Goal: Book appointment/travel/reservation

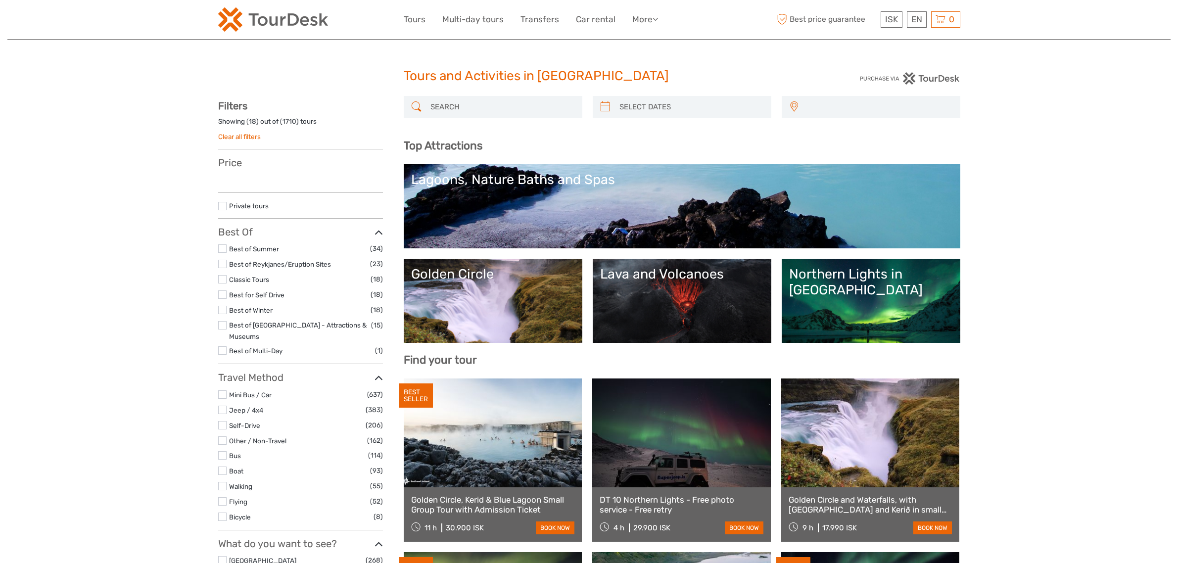
select select
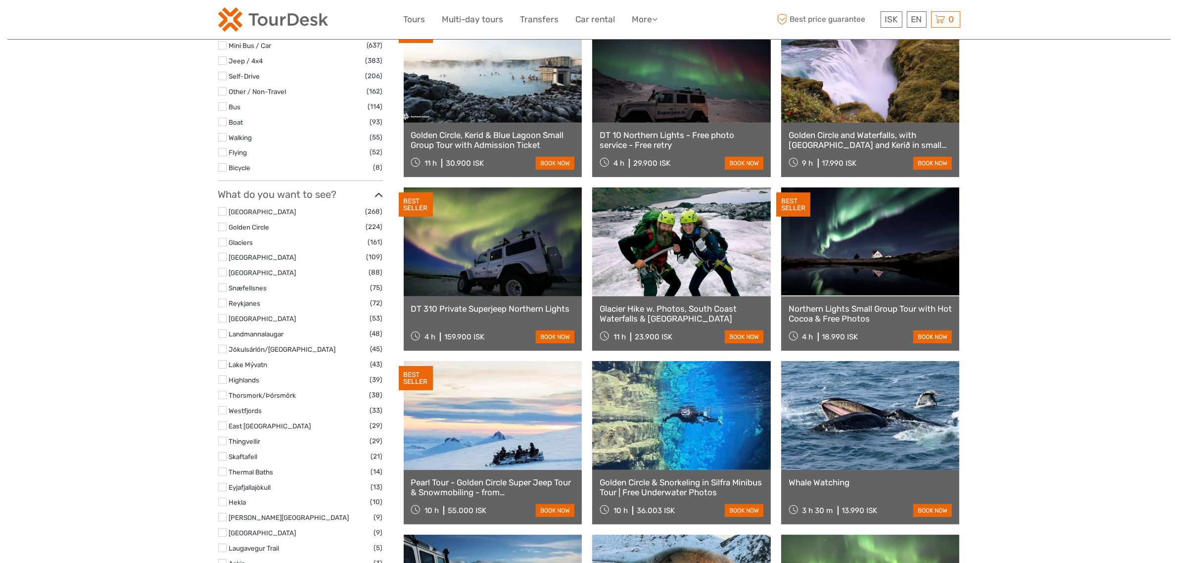
scroll to position [371, 0]
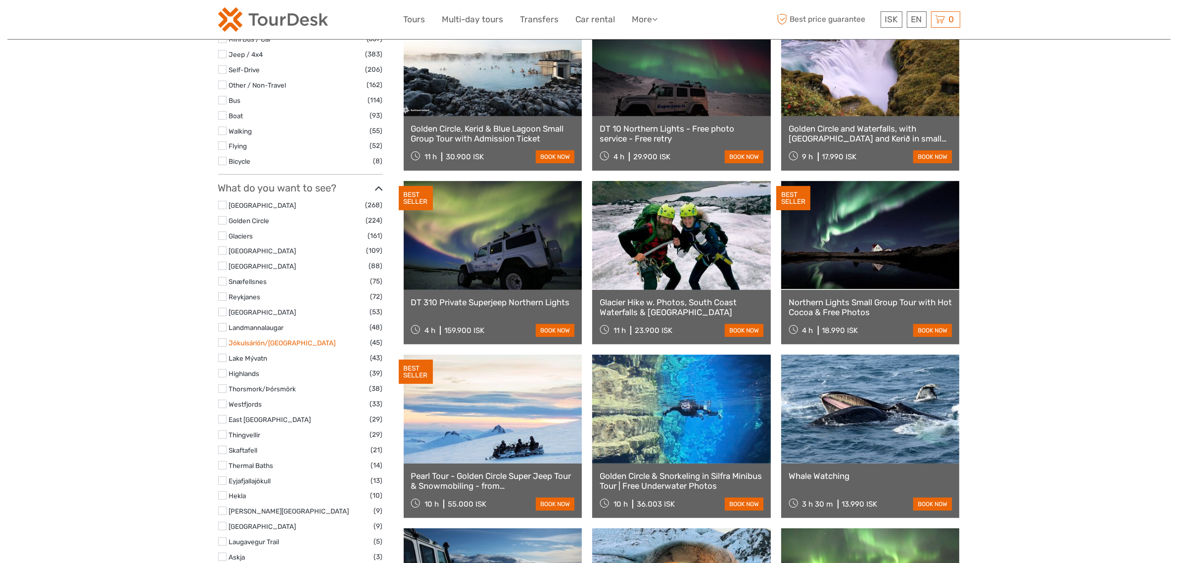
click at [283, 339] on link "Jökulsárlón/[GEOGRAPHIC_DATA]" at bounding box center [282, 343] width 107 height 8
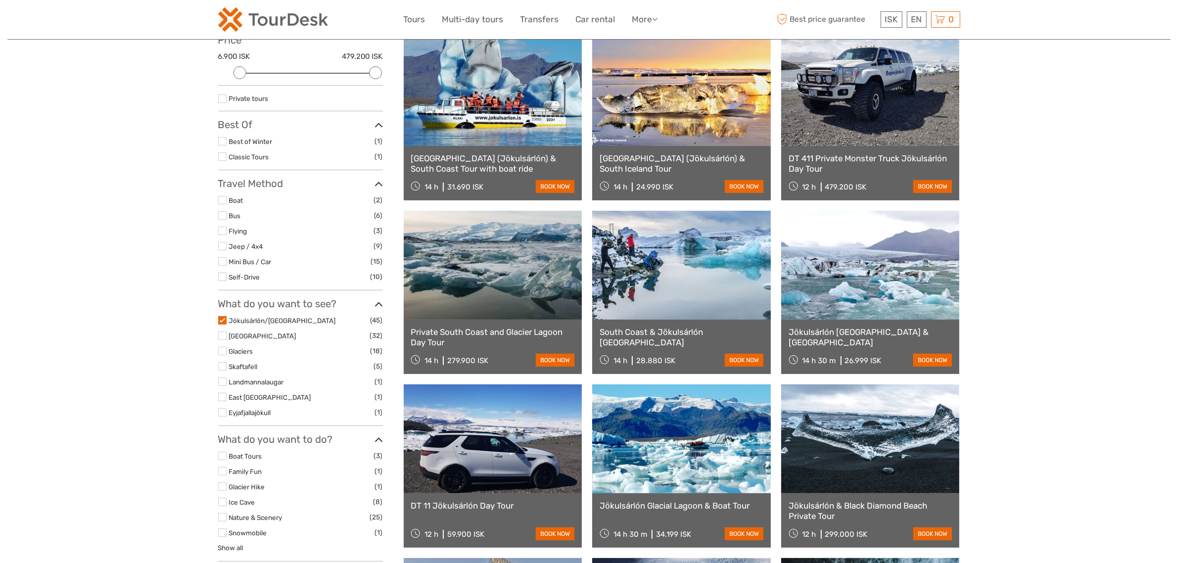
scroll to position [56, 0]
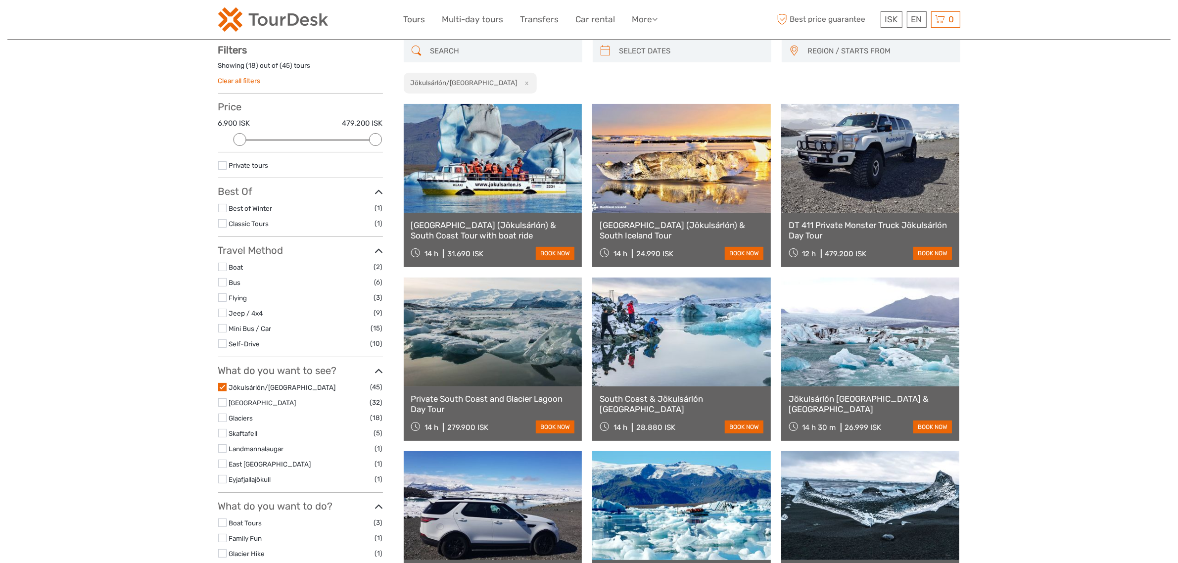
click at [926, 52] on span "REGION / STARTS FROM" at bounding box center [879, 51] width 152 height 16
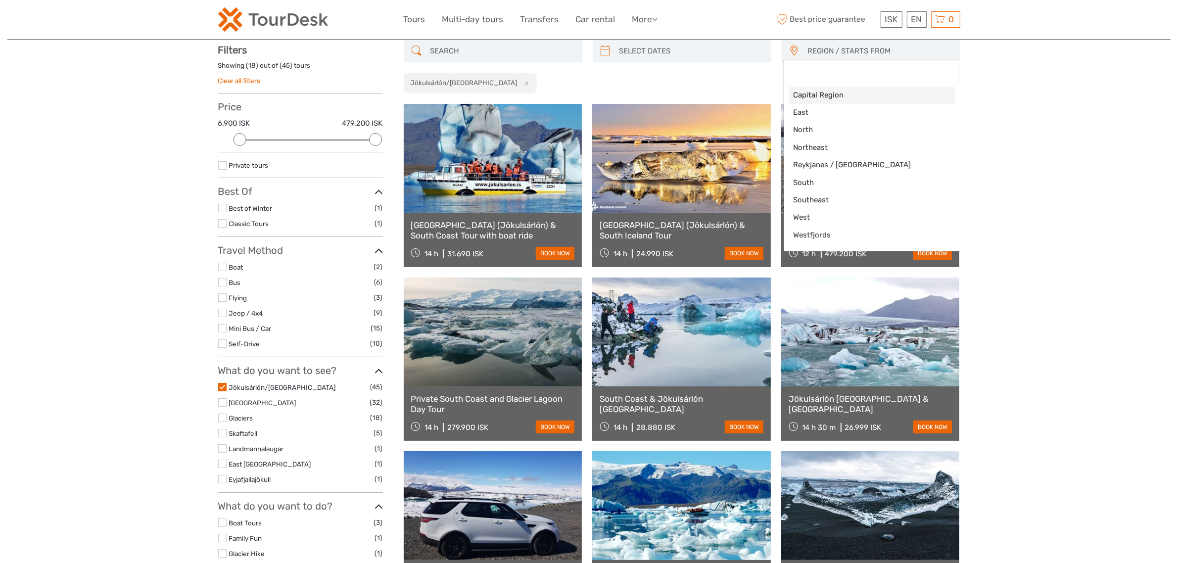
click at [846, 95] on span "Capital Region" at bounding box center [862, 95] width 139 height 10
select select "Capital Region"
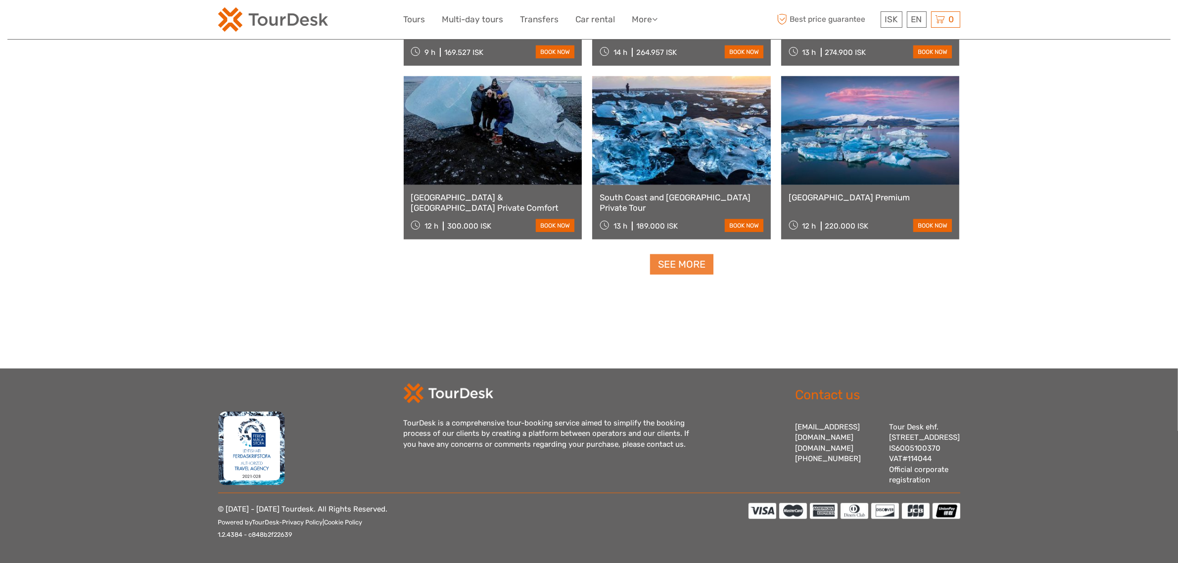
click at [692, 257] on link "See more" at bounding box center [681, 264] width 63 height 20
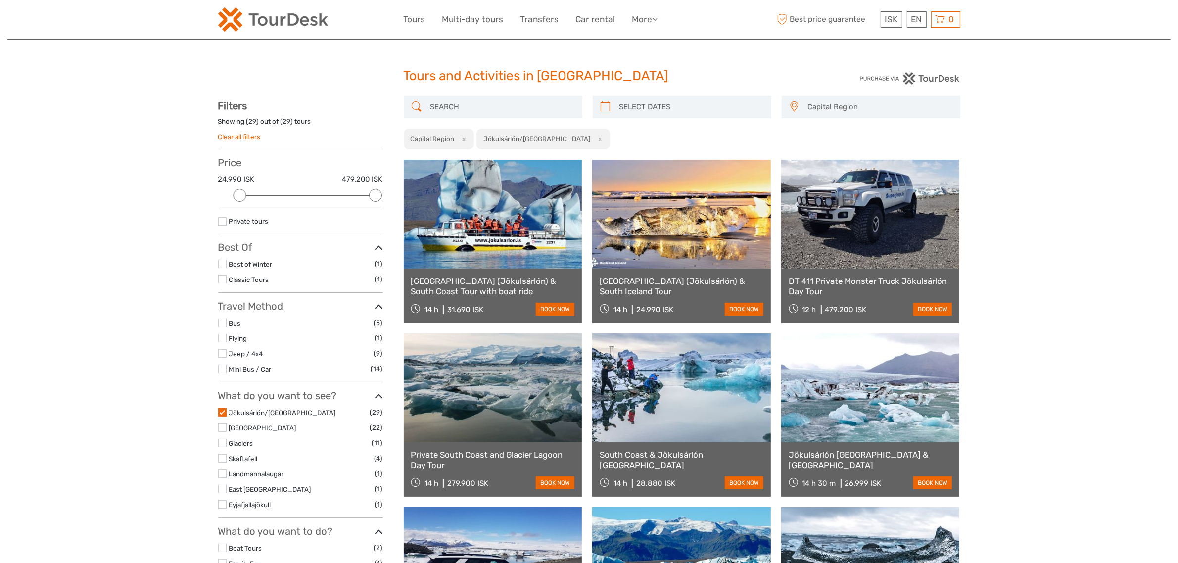
click at [460, 139] on button "x" at bounding box center [462, 139] width 13 height 10
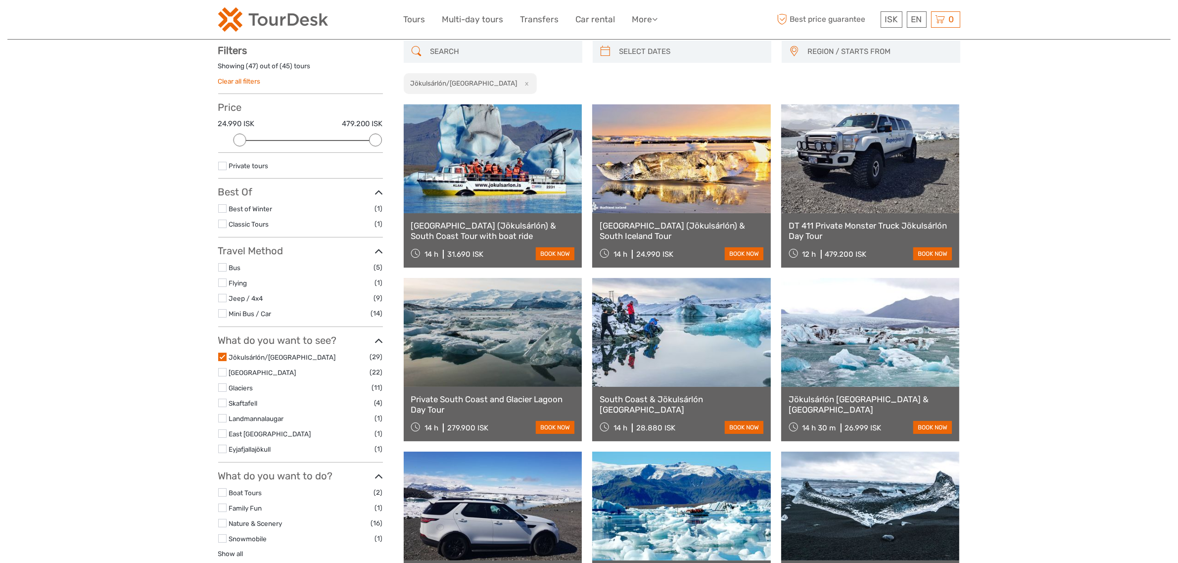
scroll to position [56, 0]
click at [518, 84] on button "x" at bounding box center [524, 83] width 13 height 10
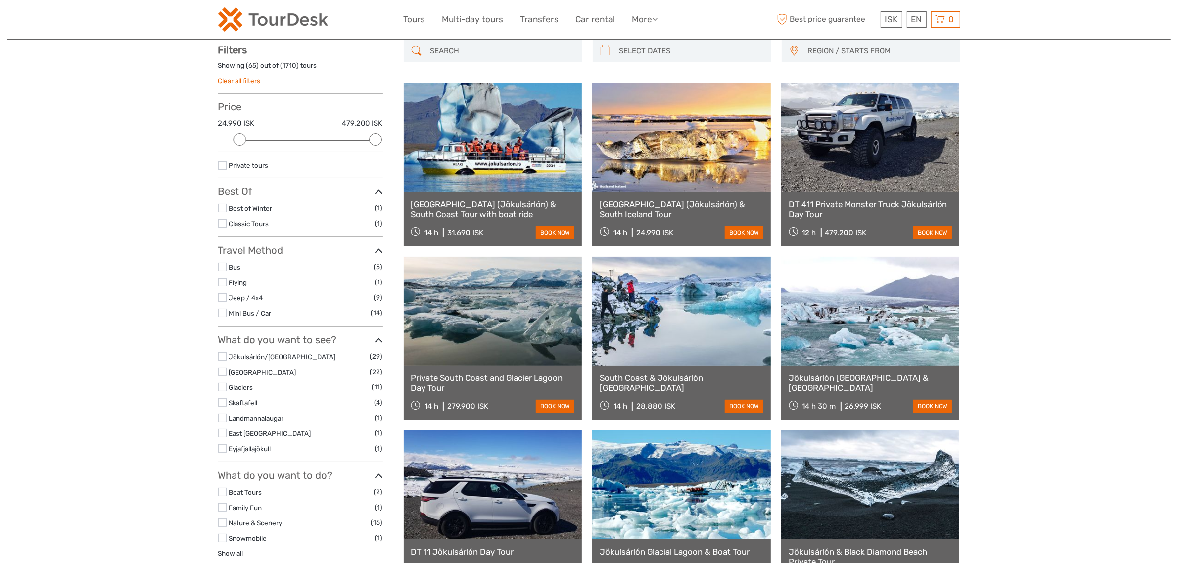
click at [813, 53] on span "REGION / STARTS FROM" at bounding box center [879, 51] width 152 height 16
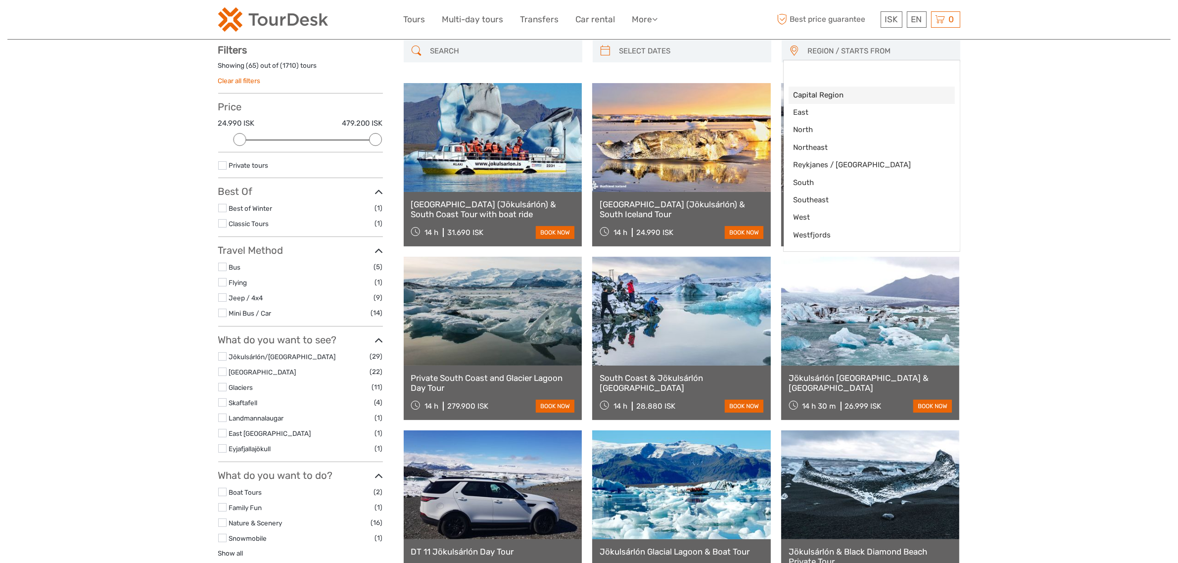
click at [817, 92] on span "Capital Region" at bounding box center [862, 95] width 139 height 10
select select "Capital Region"
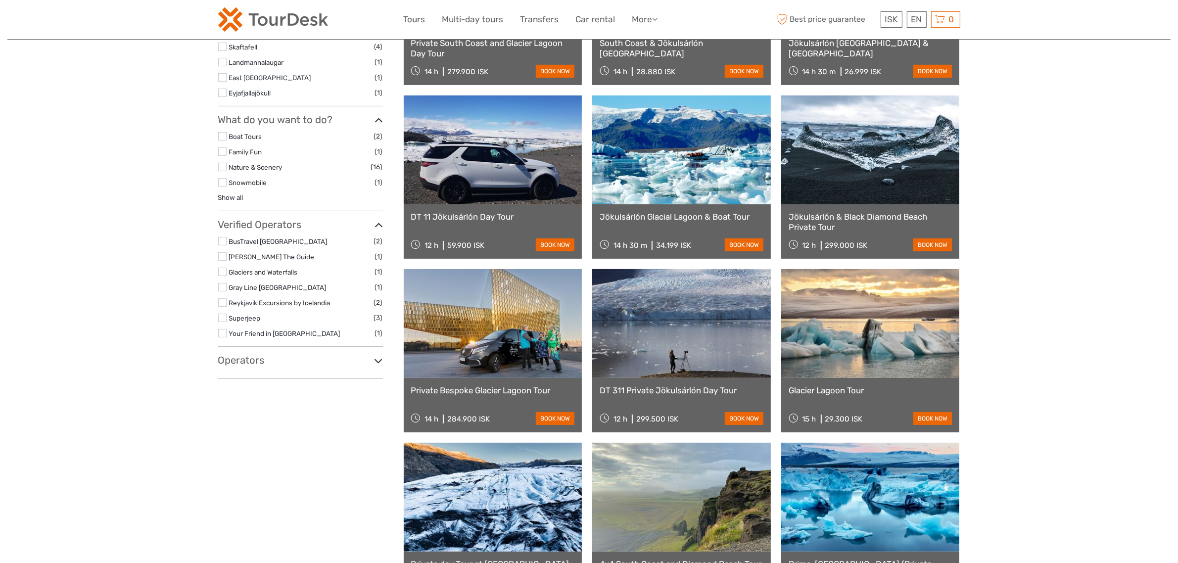
scroll to position [427, 0]
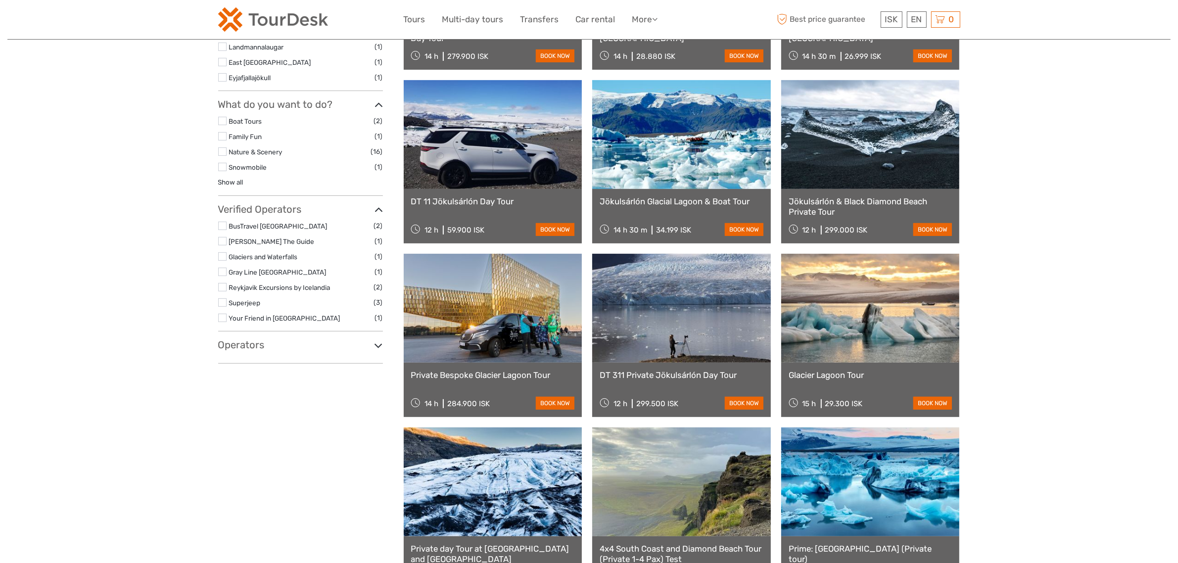
click at [264, 348] on h3 "Operators" at bounding box center [300, 345] width 165 height 12
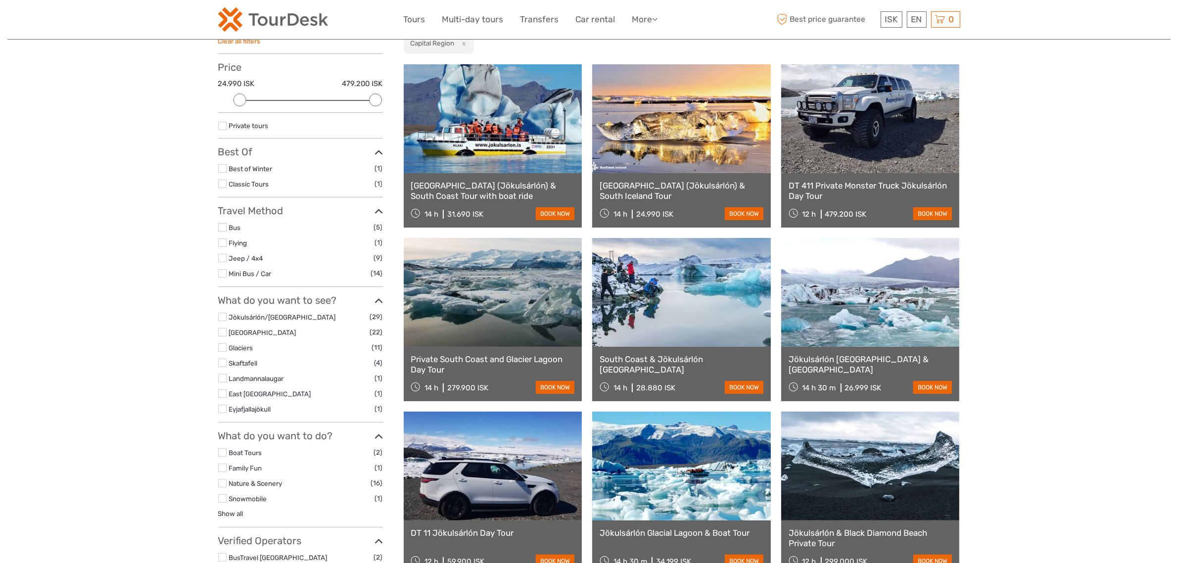
scroll to position [0, 0]
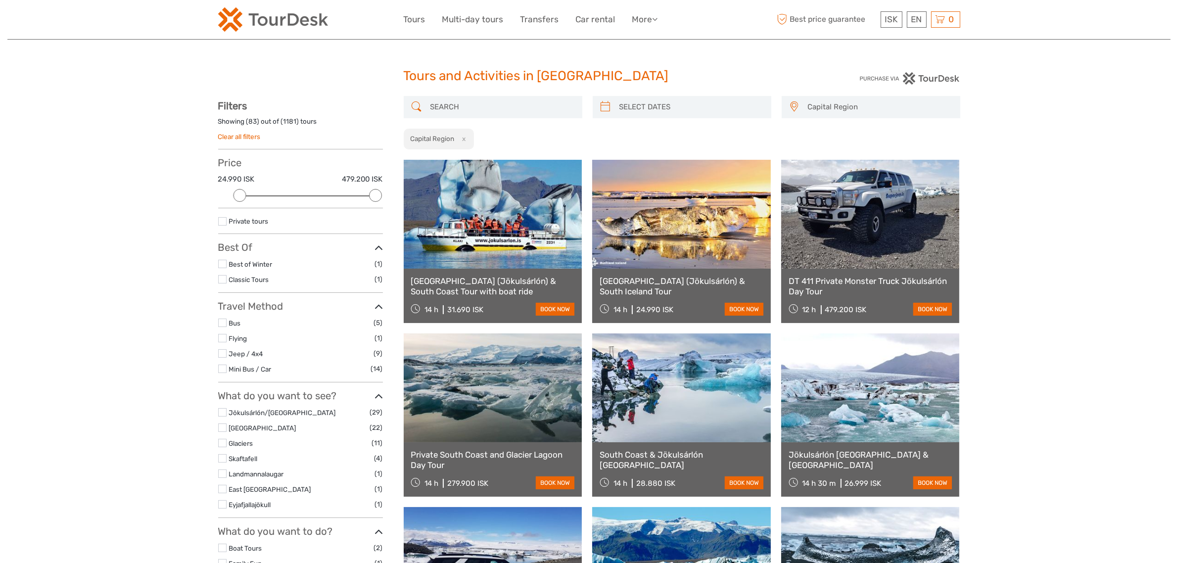
click at [482, 99] on input "search" at bounding box center [501, 106] width 151 height 17
type input "blue lago"
click at [432, 8] on div "ISK ISK € $ £ EN English Español Deutsch Tours Multi-day tours Transfers Car re…" at bounding box center [589, 19] width 371 height 24
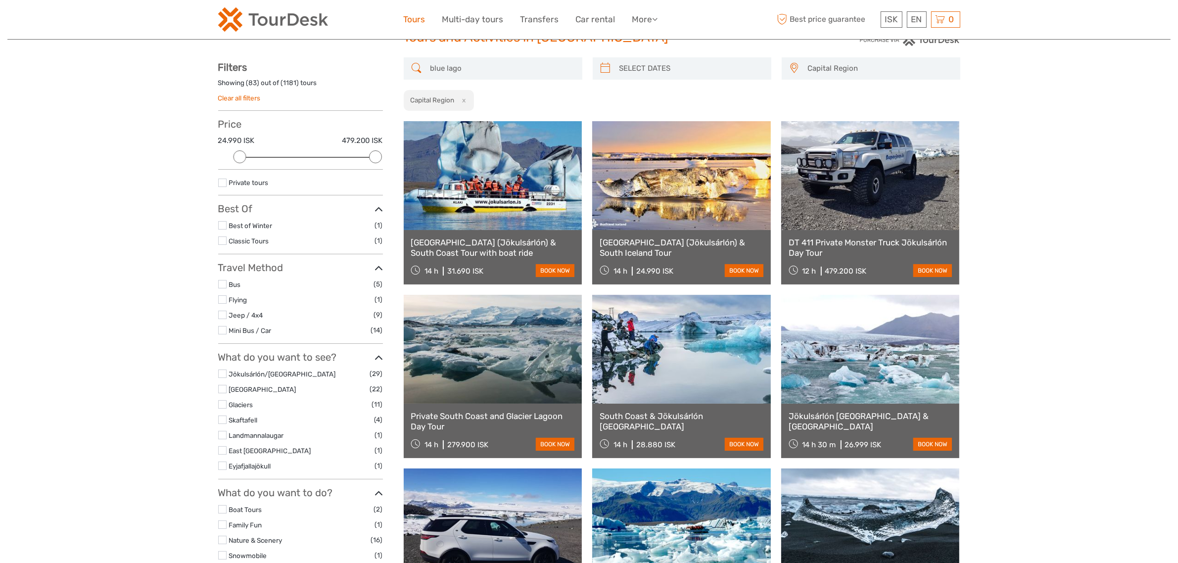
click at [421, 21] on link "Tours" at bounding box center [415, 19] width 22 height 14
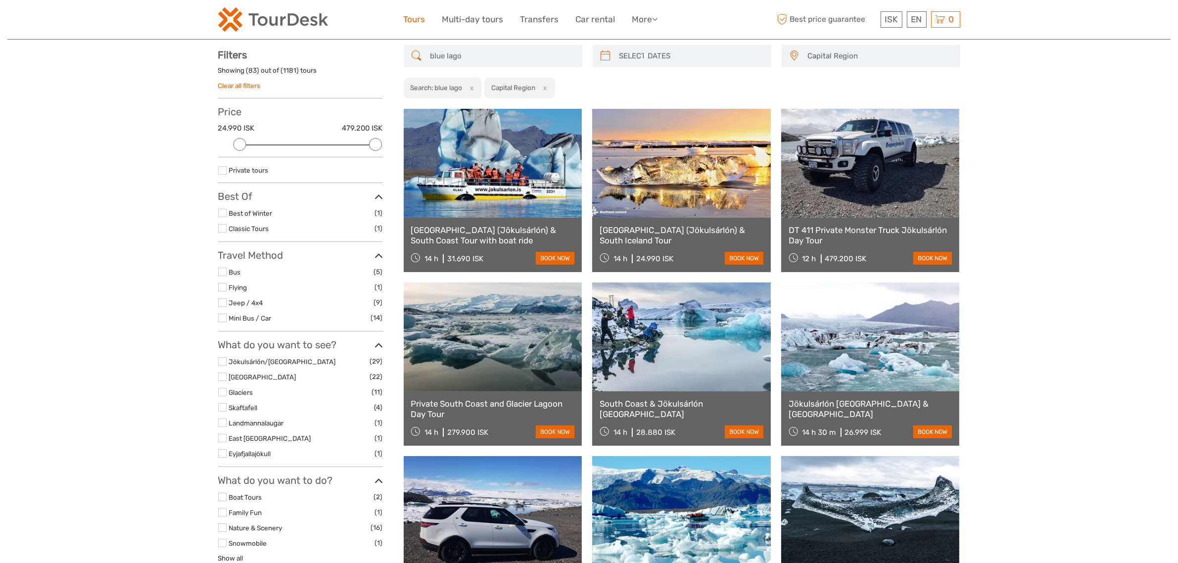
scroll to position [54, 0]
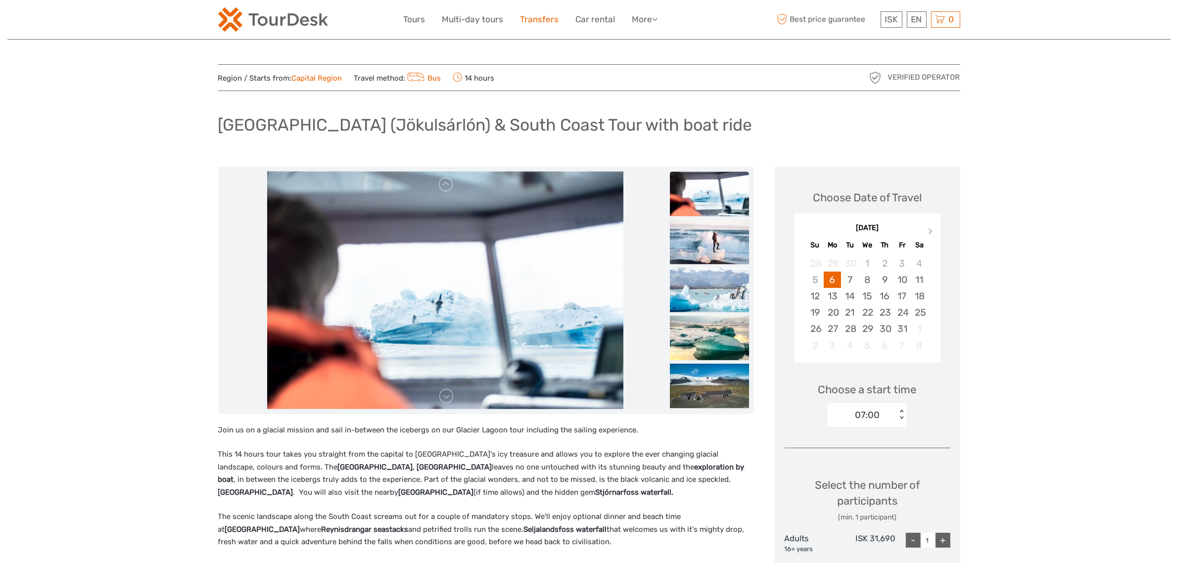
click at [547, 20] on link "Transfers" at bounding box center [539, 19] width 39 height 14
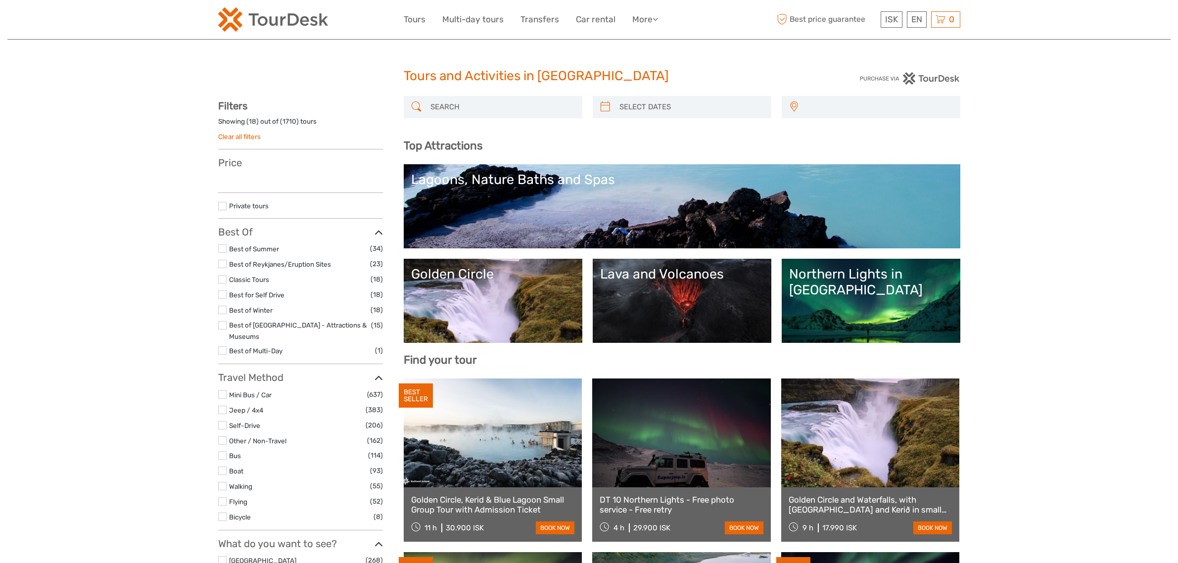
select select
click at [473, 98] on input "search" at bounding box center [501, 106] width 151 height 17
select select
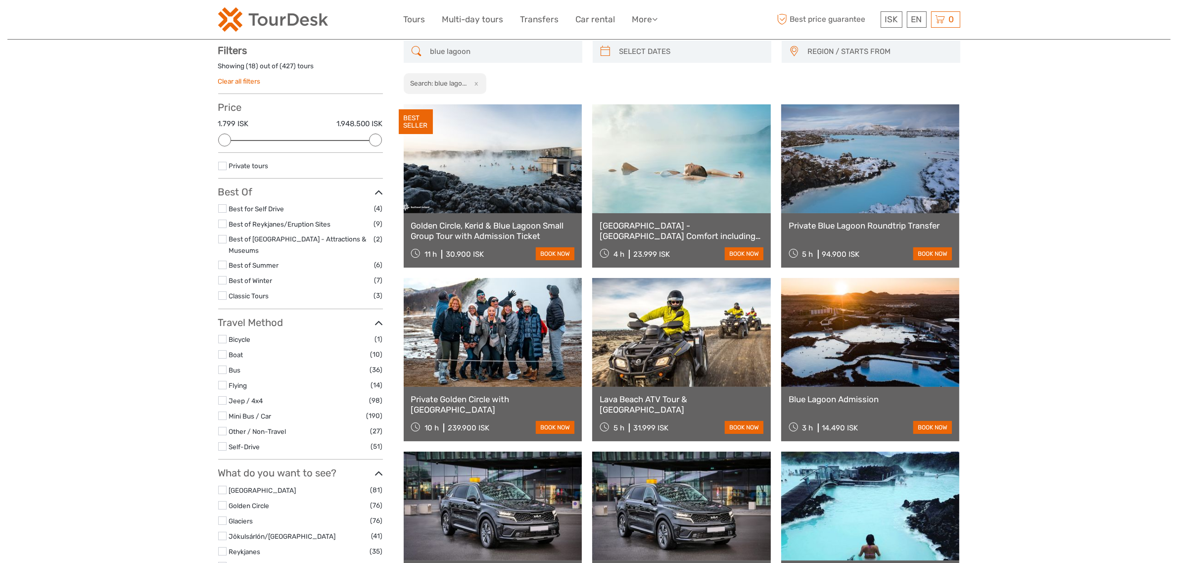
scroll to position [56, 0]
type input "blue lagoon"
click at [877, 52] on span "REGION / STARTS FROM" at bounding box center [879, 51] width 152 height 16
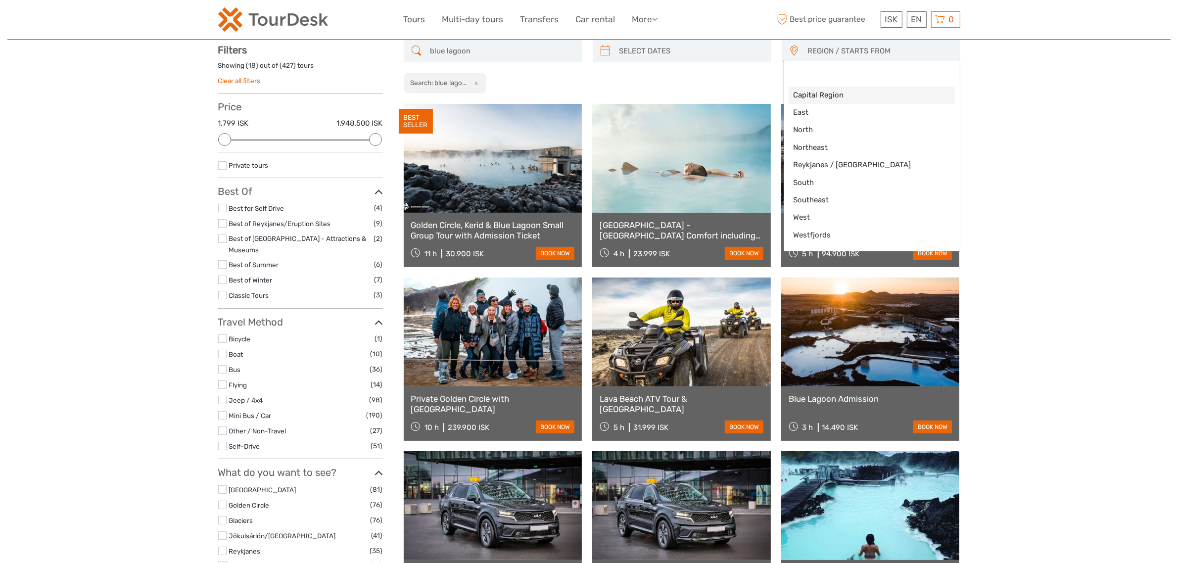
click at [832, 92] on span "Capital Region" at bounding box center [862, 95] width 139 height 10
select select "Capital Region"
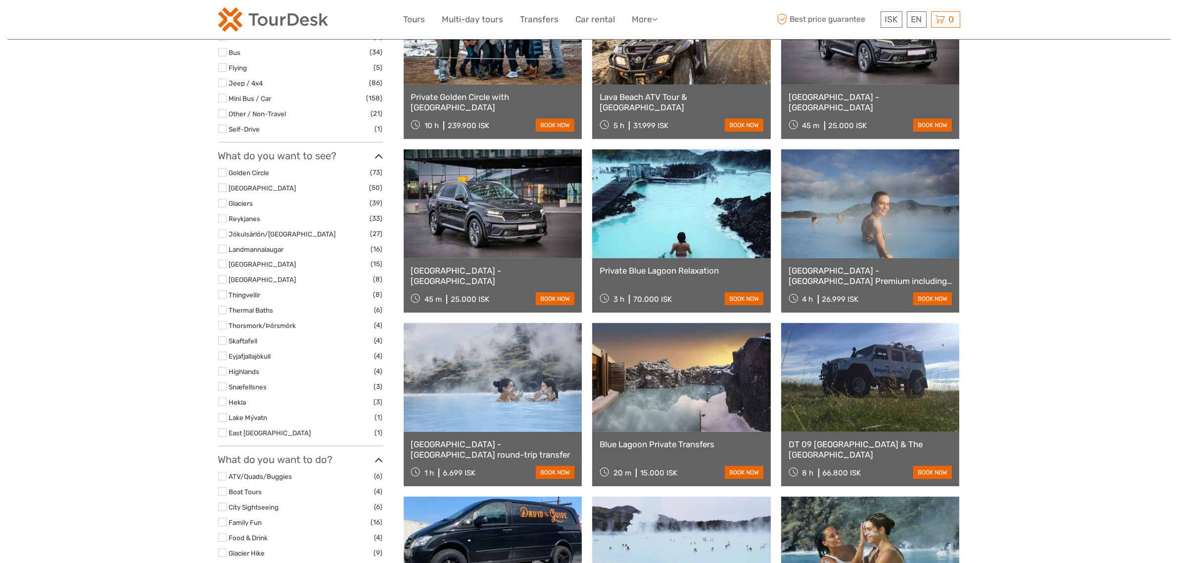
scroll to position [365, 0]
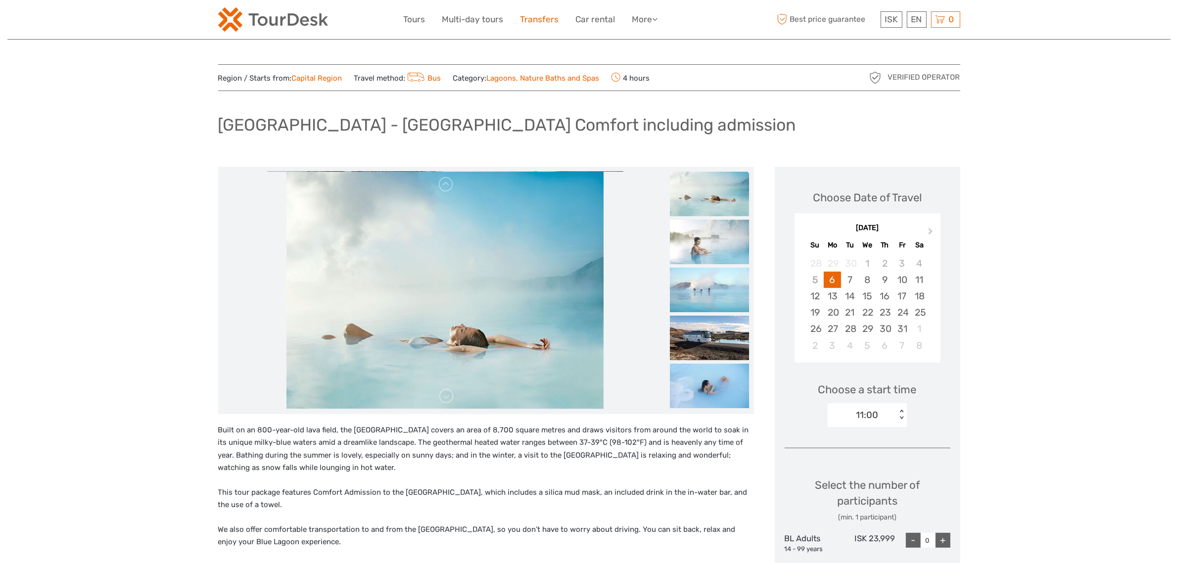
click at [552, 20] on link "Transfers" at bounding box center [539, 19] width 39 height 14
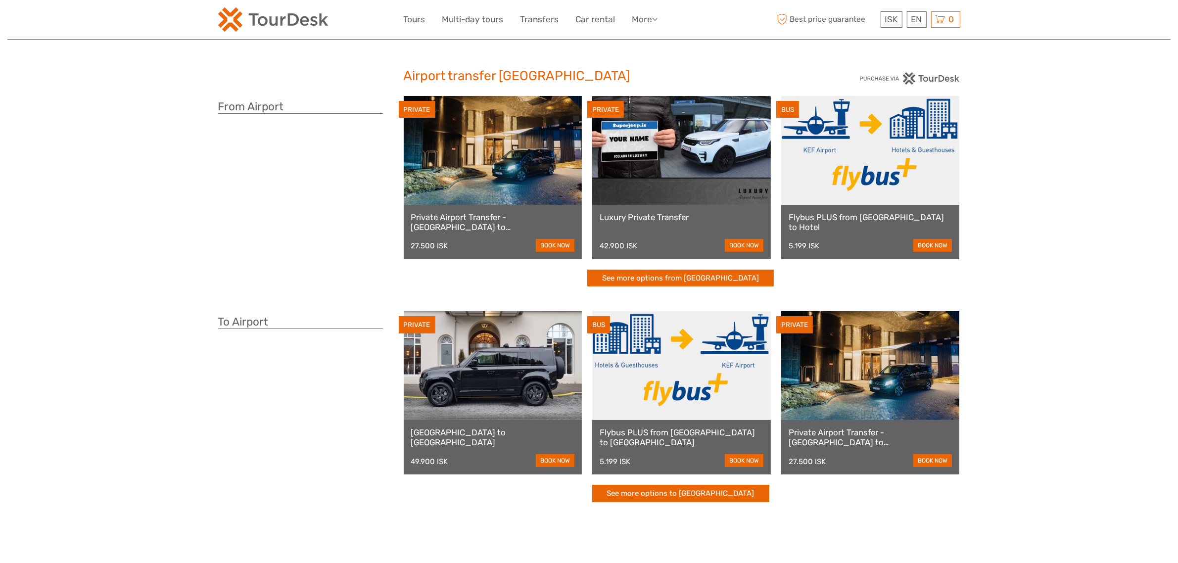
click at [669, 420] on div "Flybus PLUS from [GEOGRAPHIC_DATA] to [GEOGRAPHIC_DATA] 5.199 ISK book now" at bounding box center [681, 447] width 179 height 54
click at [670, 424] on div "Flybus PLUS from Reykjavik Hotel to Keflavik Airport 5.199 ISK book now" at bounding box center [681, 447] width 179 height 54
click at [672, 435] on link "Flybus PLUS from [GEOGRAPHIC_DATA] to [GEOGRAPHIC_DATA]" at bounding box center [681, 437] width 164 height 20
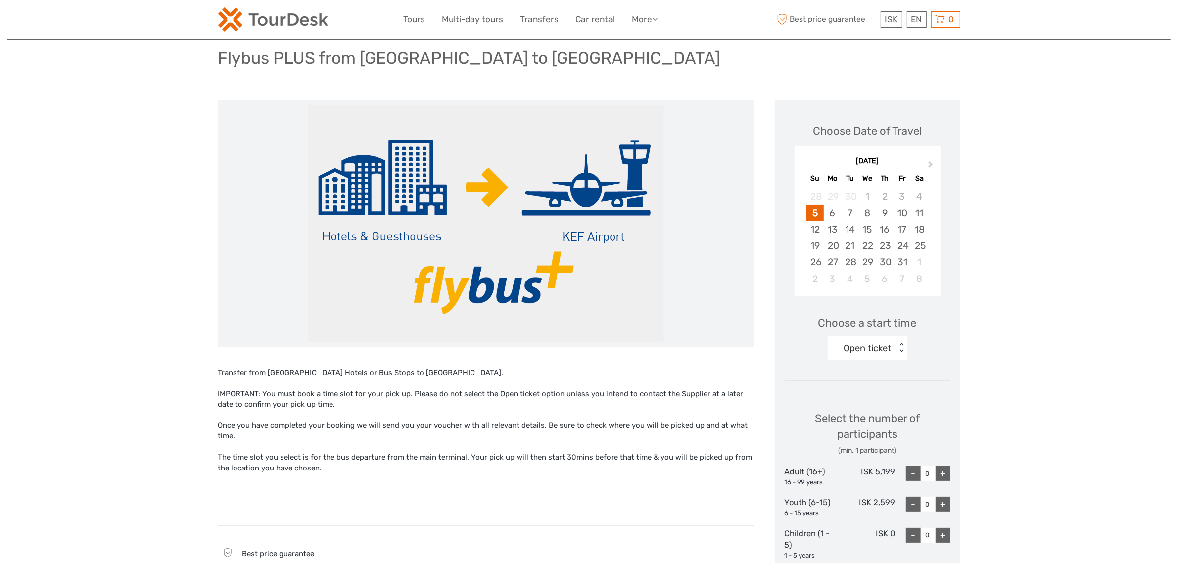
scroll to position [124, 0]
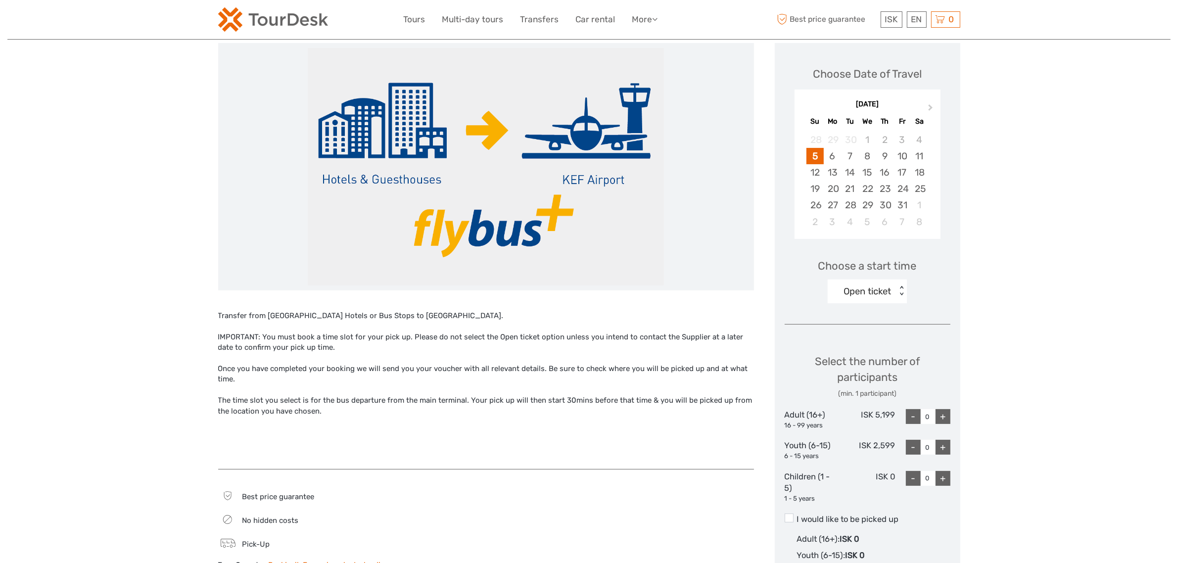
click at [876, 294] on div "Open ticket" at bounding box center [861, 291] width 69 height 15
click at [855, 174] on div "14" at bounding box center [849, 172] width 17 height 16
click at [886, 294] on div "Open ticket" at bounding box center [861, 291] width 69 height 15
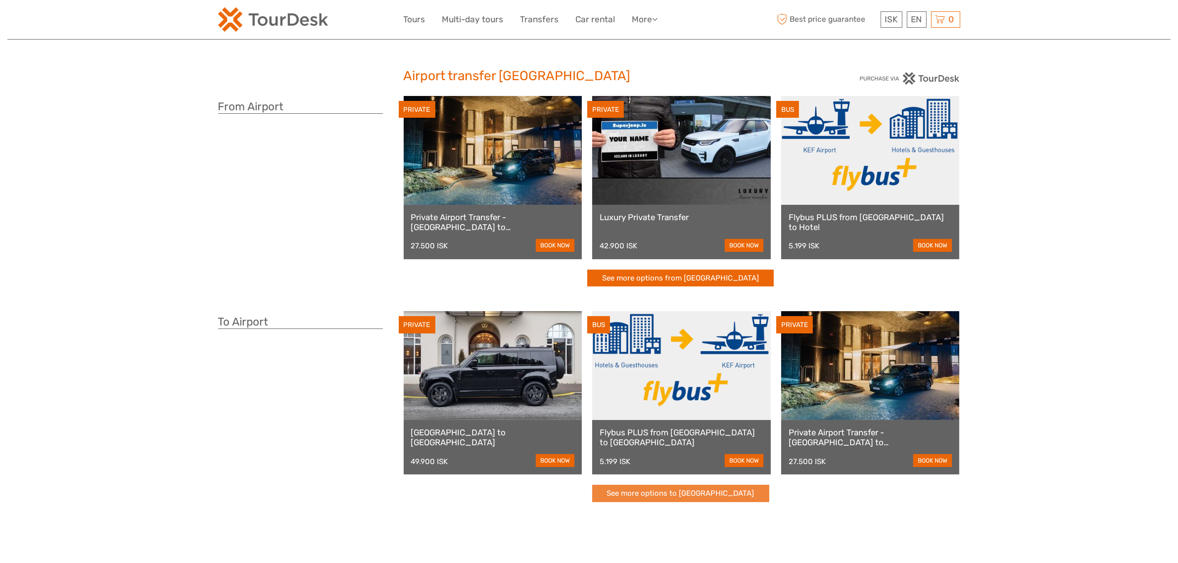
click at [696, 498] on link "See more options to [GEOGRAPHIC_DATA]" at bounding box center [680, 493] width 177 height 17
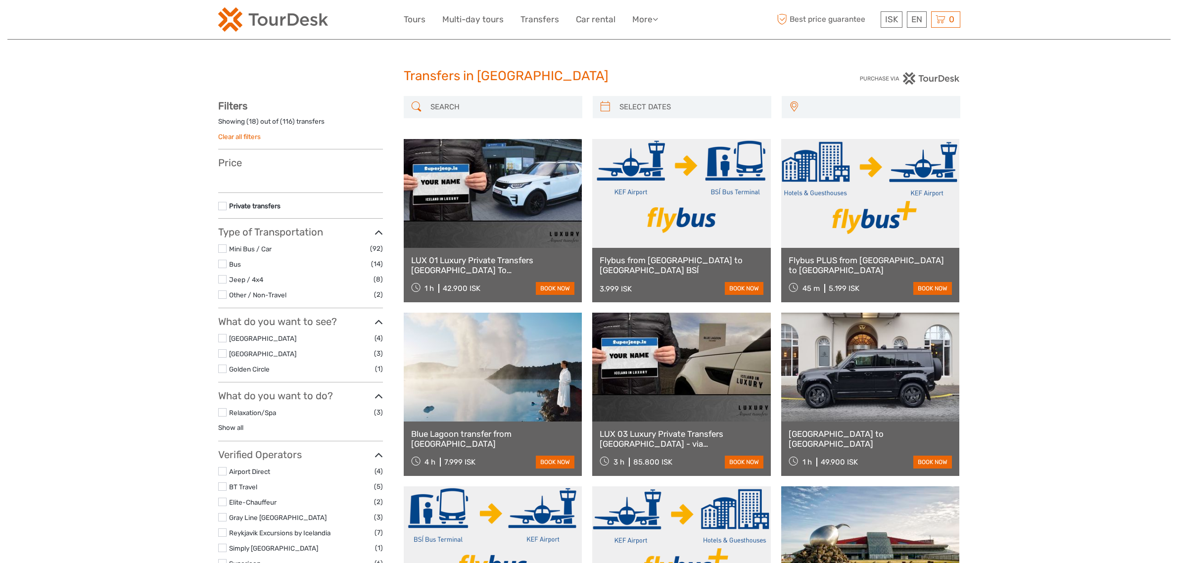
select select
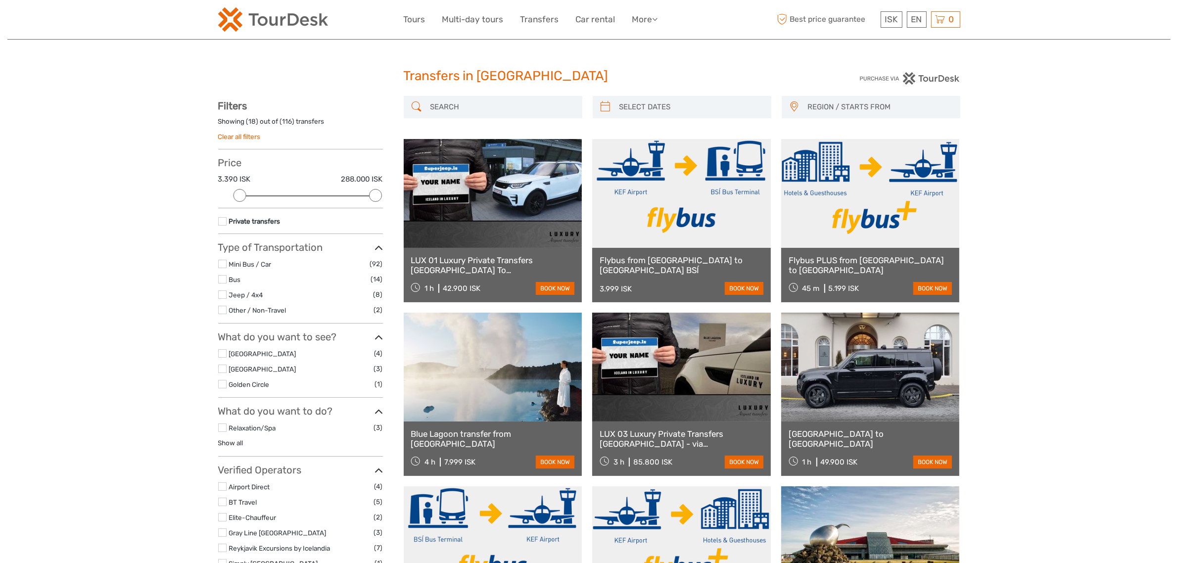
click at [825, 106] on span "REGION / STARTS FROM" at bounding box center [879, 107] width 152 height 16
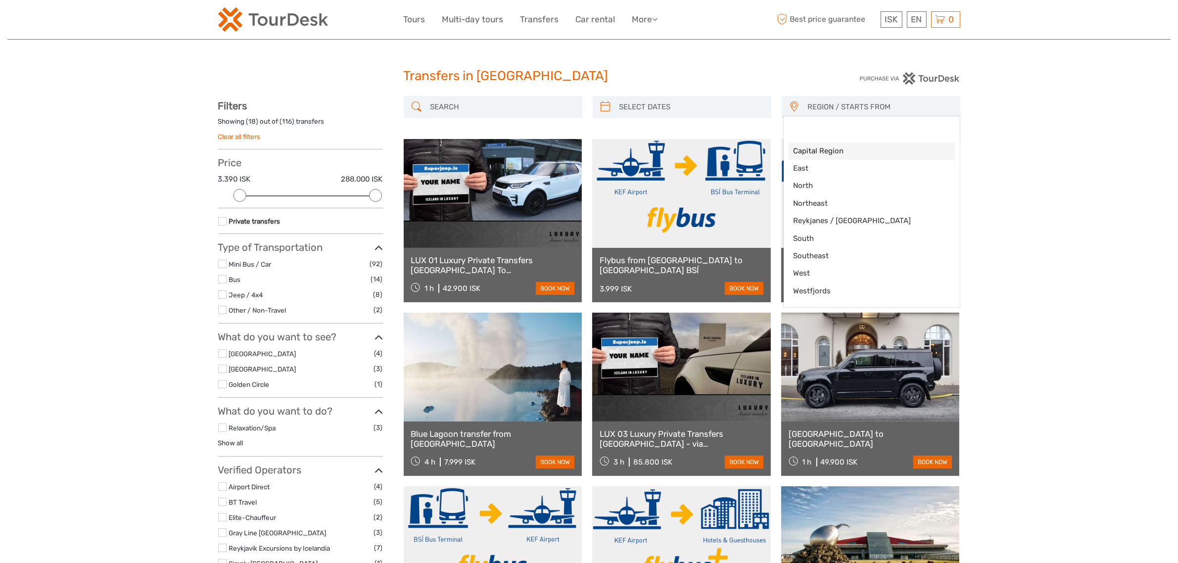
click at [807, 147] on span "Capital Region" at bounding box center [862, 151] width 139 height 10
select select "Capital Region"
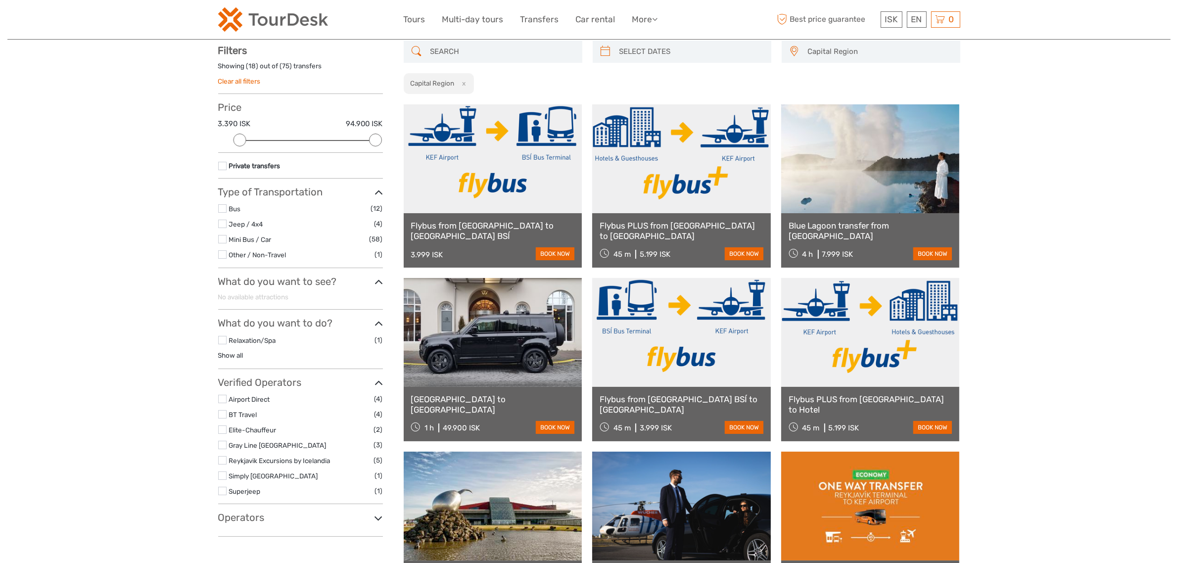
scroll to position [56, 0]
type input "05/10/2025"
click at [619, 50] on input "search" at bounding box center [690, 51] width 151 height 17
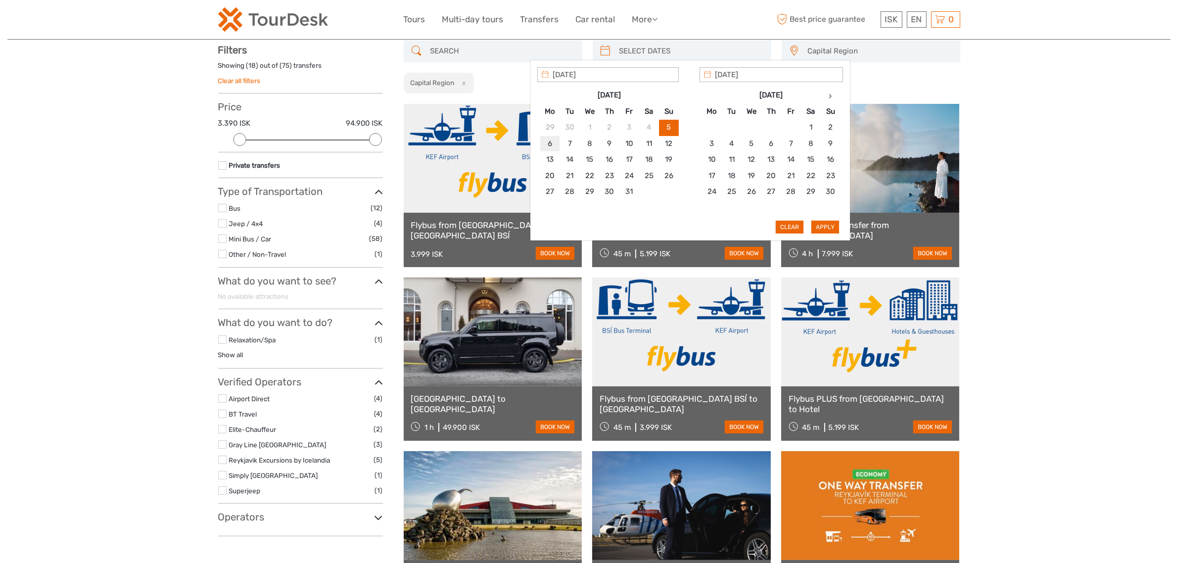
type input "06/10/2025"
click at [835, 228] on button "Apply" at bounding box center [825, 227] width 28 height 13
type input "06/10/2025 - 06/10/2025"
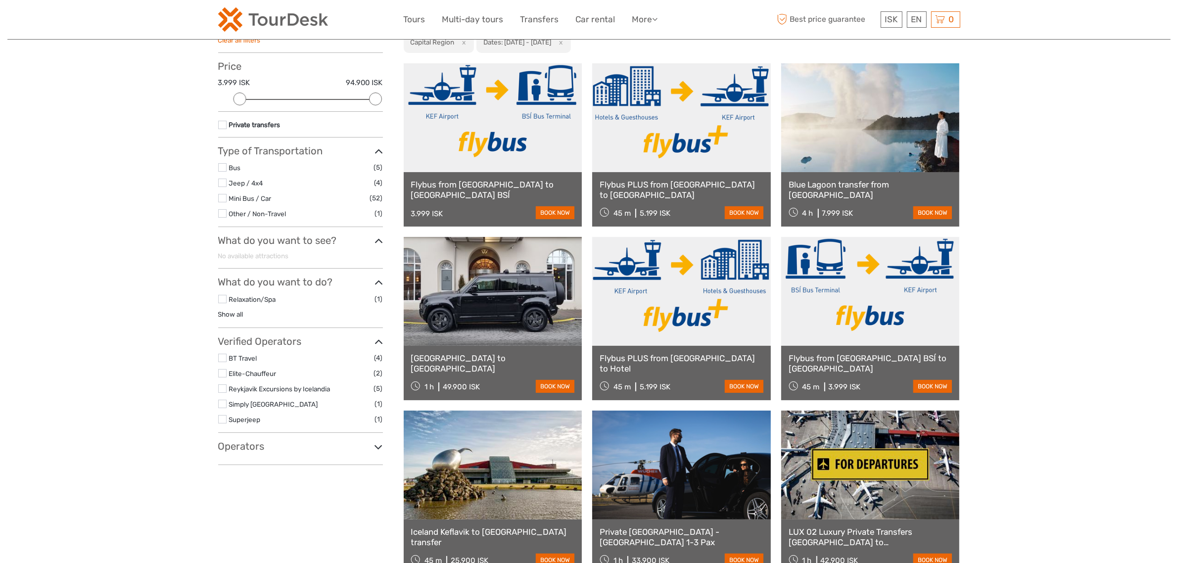
scroll to position [118, 0]
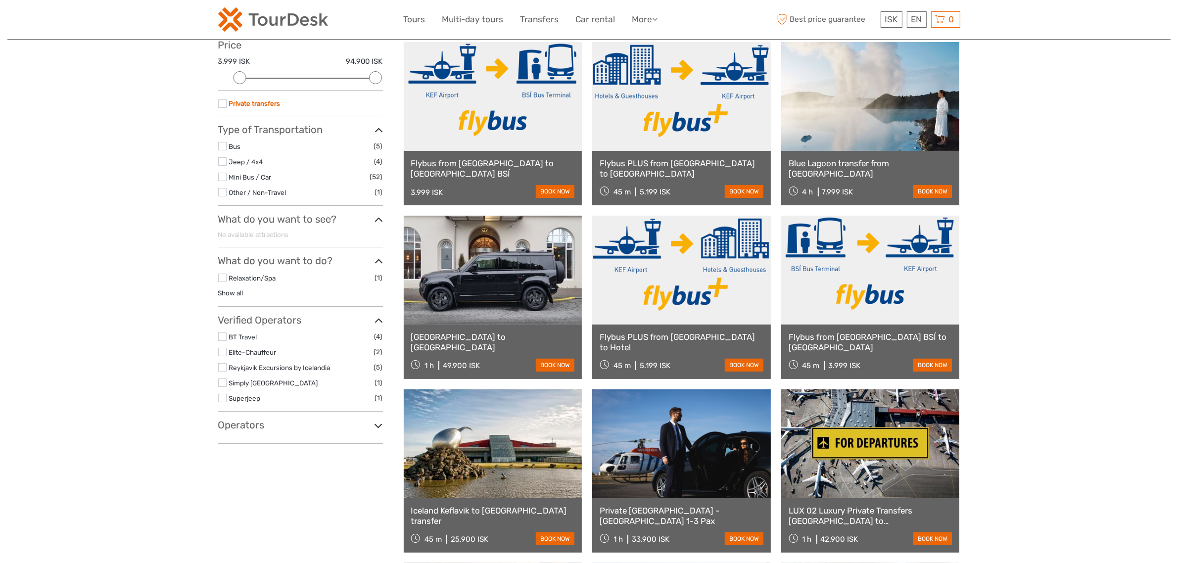
click at [249, 101] on link "Private transfers" at bounding box center [254, 103] width 51 height 8
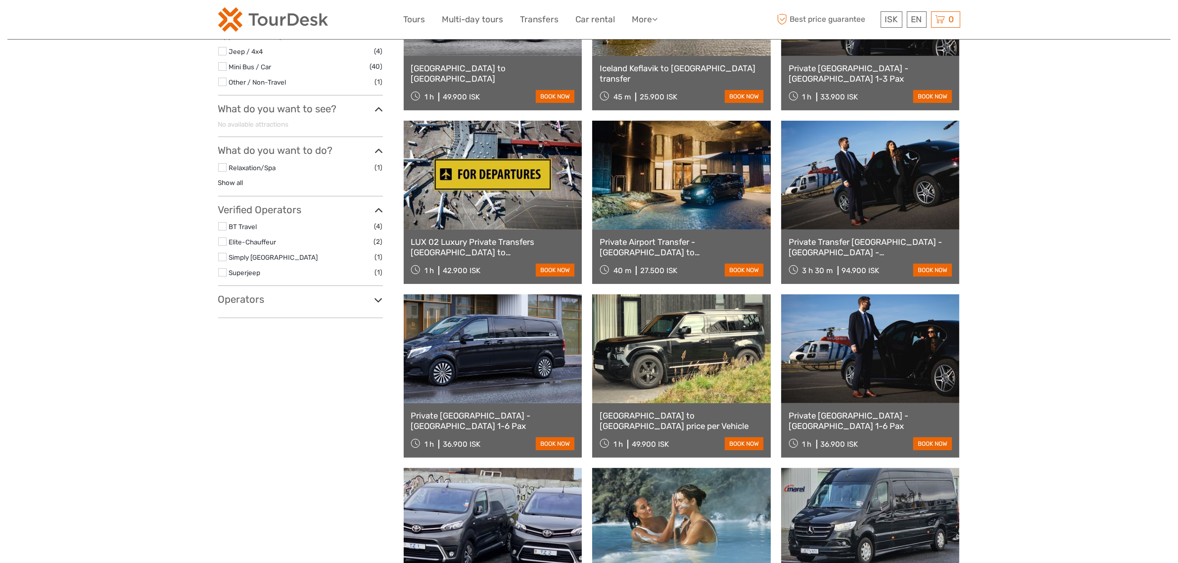
scroll to position [118, 0]
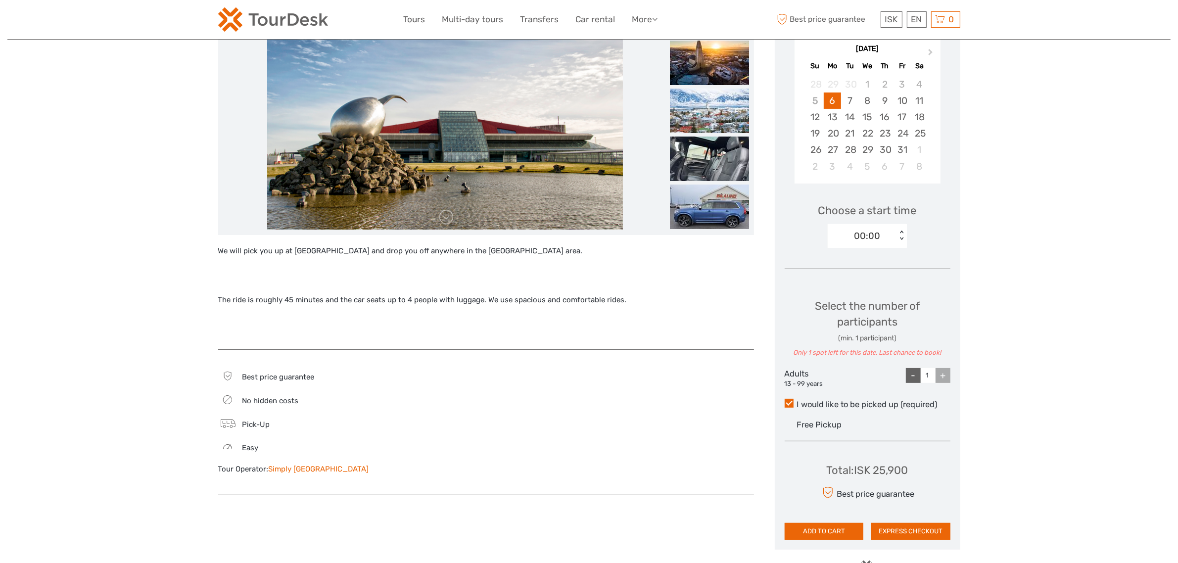
scroll to position [185, 0]
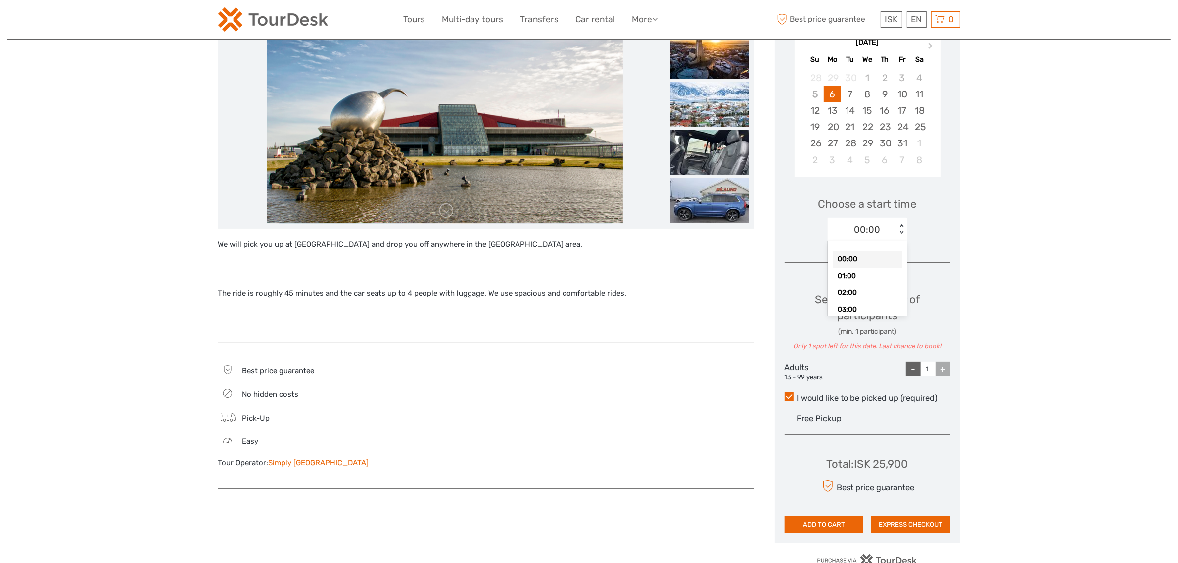
click at [879, 234] on div "00:00" at bounding box center [867, 229] width 26 height 13
click at [948, 267] on div "Choose Date of Travel Next Month [DATE] Su Mo Tu We Th Fr Sa 28 29 30 1 2 3 4 5…" at bounding box center [867, 262] width 185 height 562
